Goal: Task Accomplishment & Management: Manage account settings

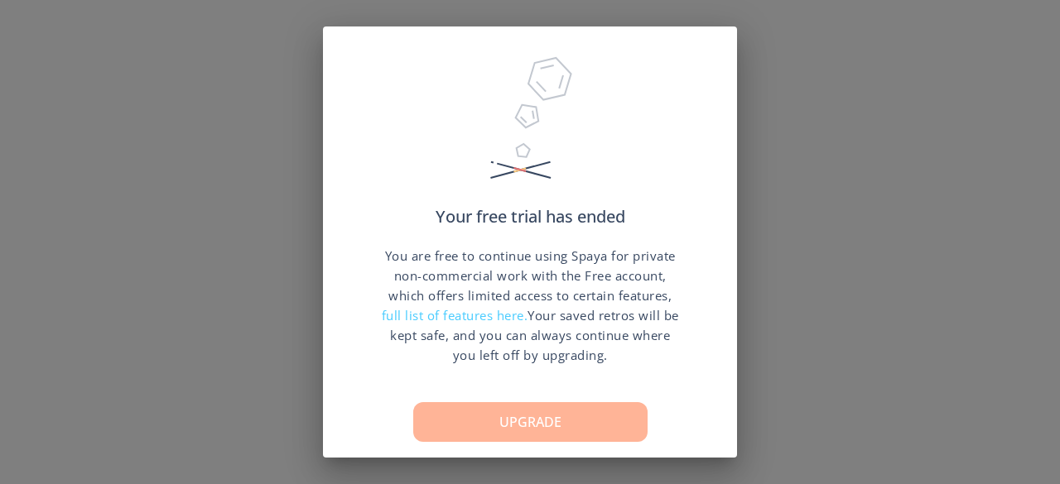
click at [594, 425] on button "Upgrade" at bounding box center [530, 422] width 234 height 40
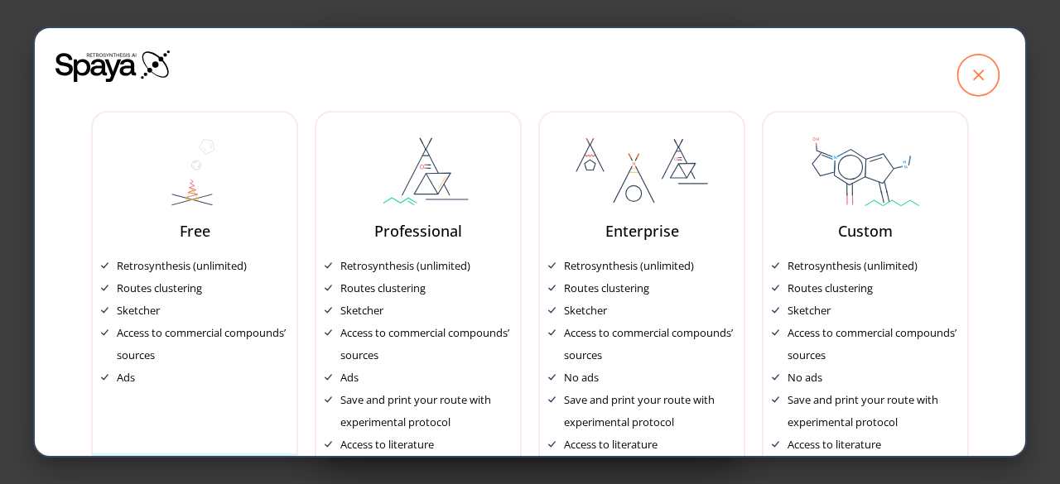
click at [976, 71] on icon at bounding box center [977, 75] width 41 height 41
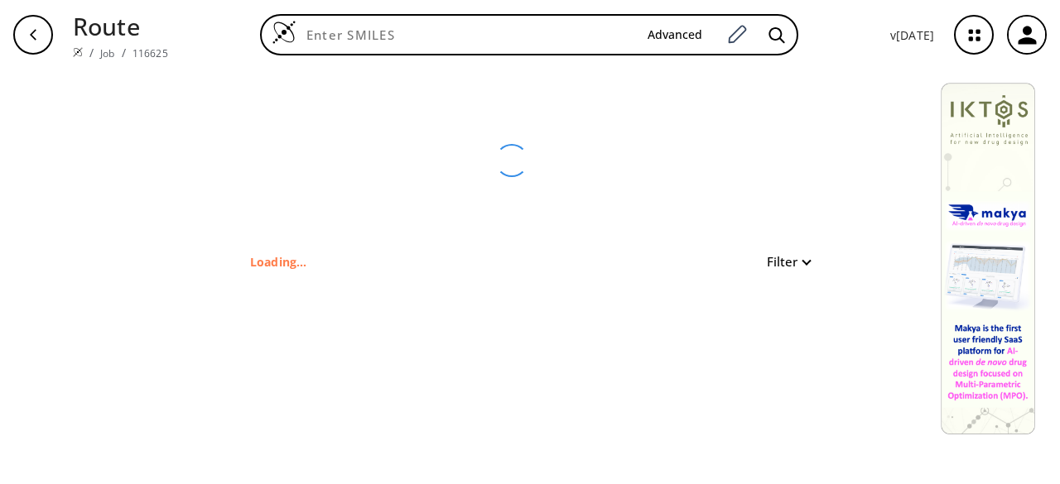
type input "FC1=NC2=CC=CC=C2C=N1"
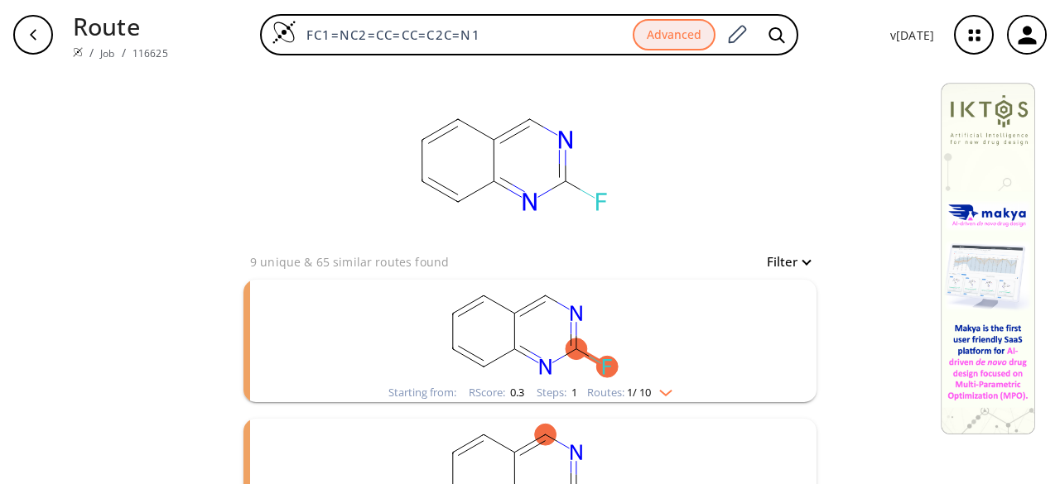
click at [1023, 37] on icon "button" at bounding box center [1026, 35] width 27 height 27
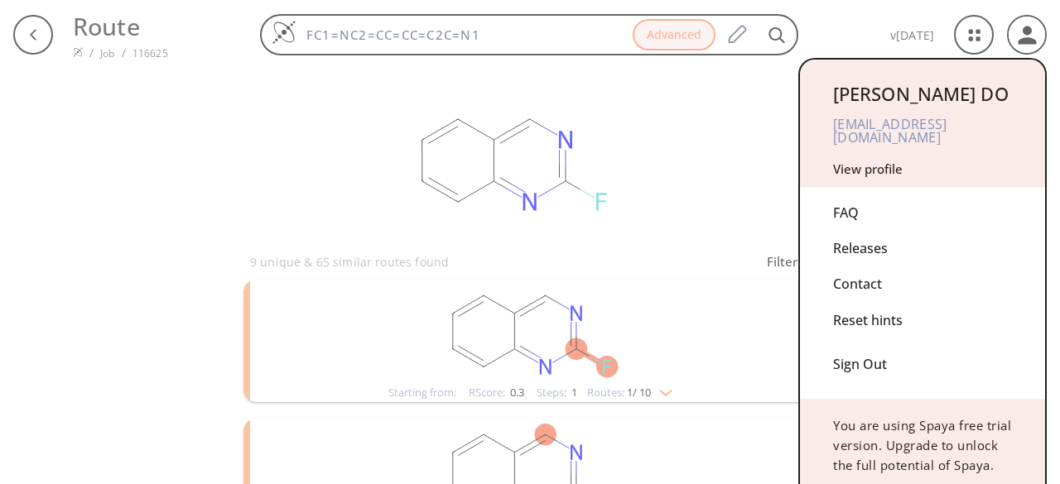
click at [875, 347] on div "Sign Out" at bounding box center [922, 361] width 179 height 44
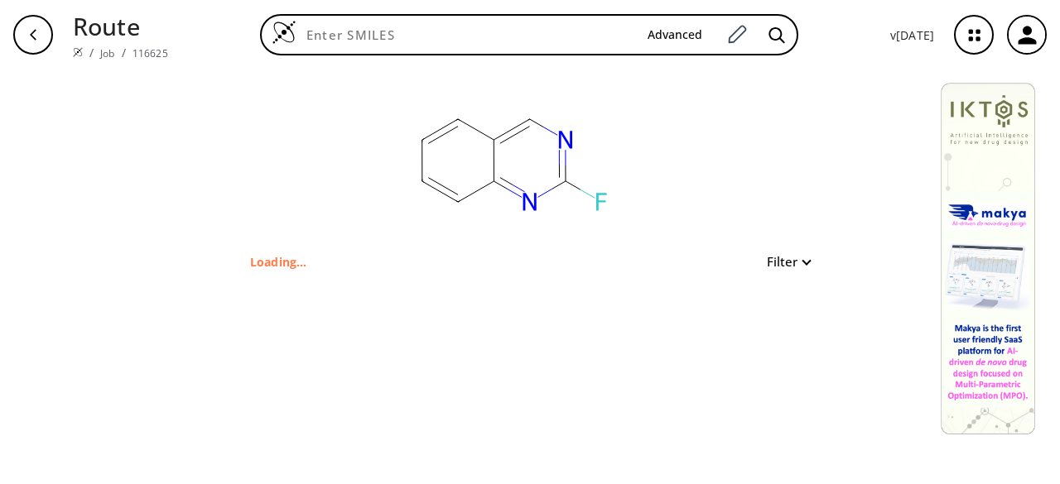
type input "FC1=NC2=CC=CC=C2C=N1"
